Goal: Navigation & Orientation: Find specific page/section

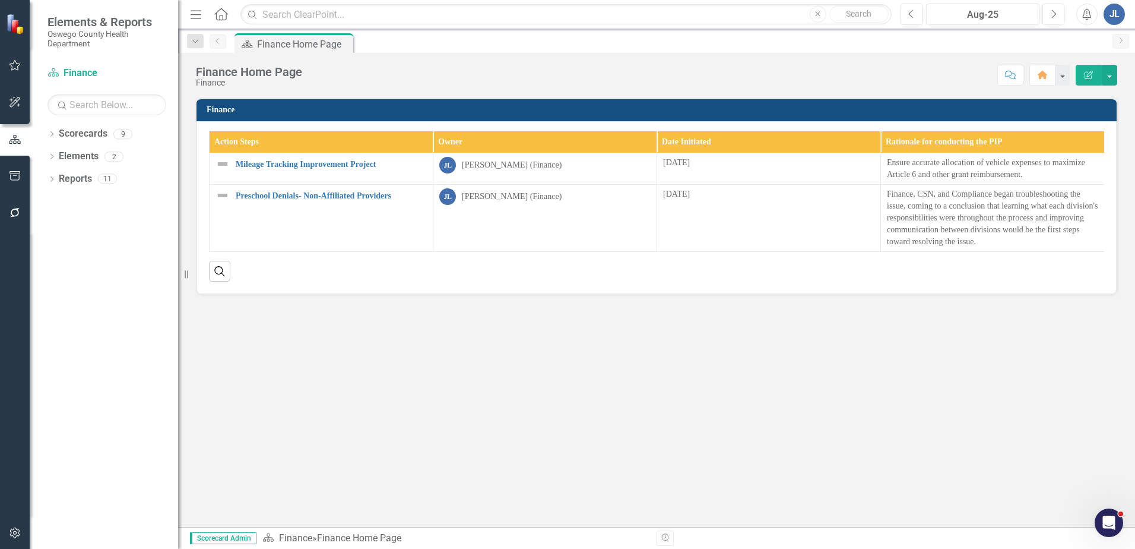
click at [12, 538] on button "button" at bounding box center [15, 533] width 27 height 25
click at [17, 533] on icon "button" at bounding box center [15, 533] width 12 height 10
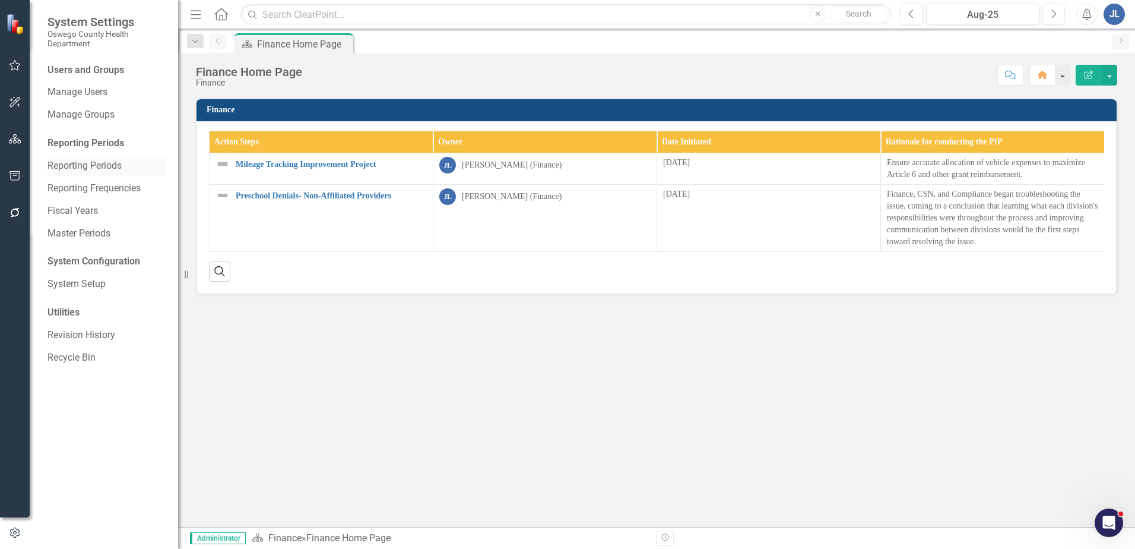
click at [101, 160] on link "Reporting Periods" at bounding box center [107, 166] width 119 height 14
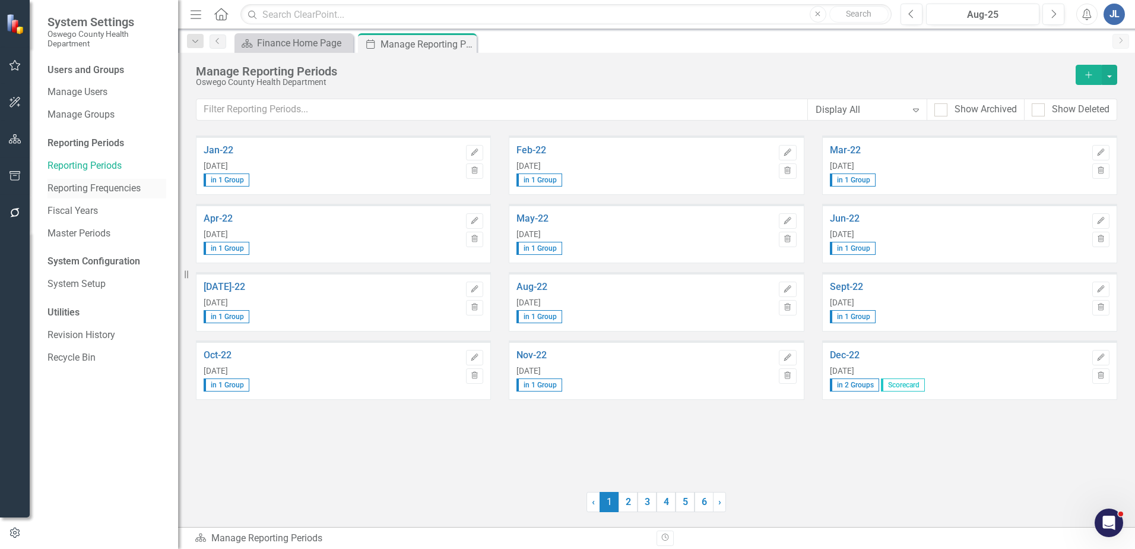
click at [109, 194] on link "Reporting Frequencies" at bounding box center [107, 189] width 119 height 14
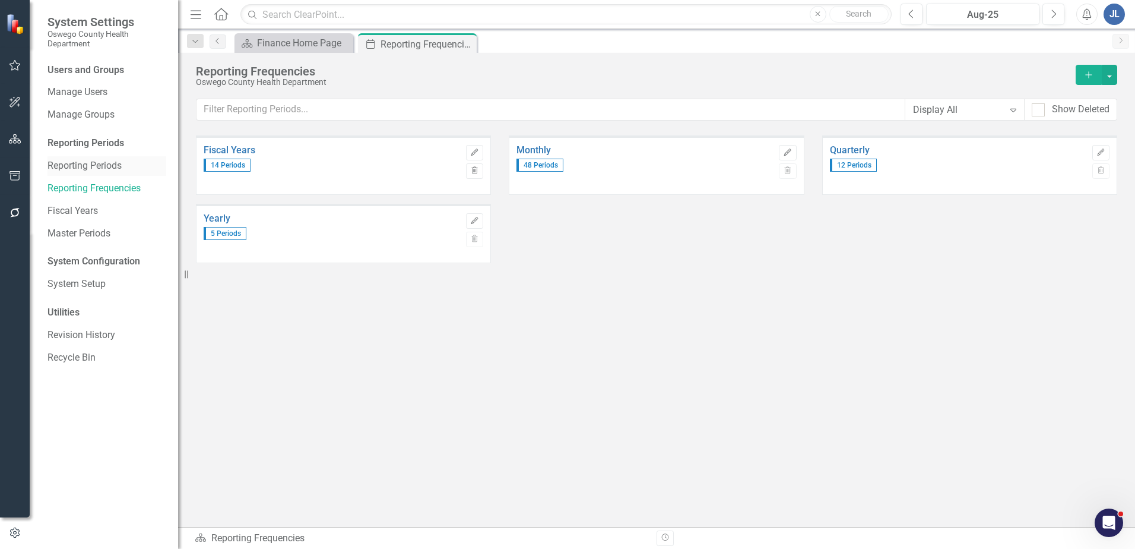
click at [110, 164] on link "Reporting Periods" at bounding box center [107, 166] width 119 height 14
